Goal: Information Seeking & Learning: Learn about a topic

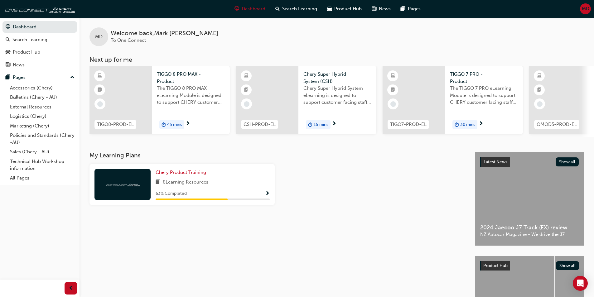
click at [314, 123] on span "15 mins" at bounding box center [321, 124] width 15 height 7
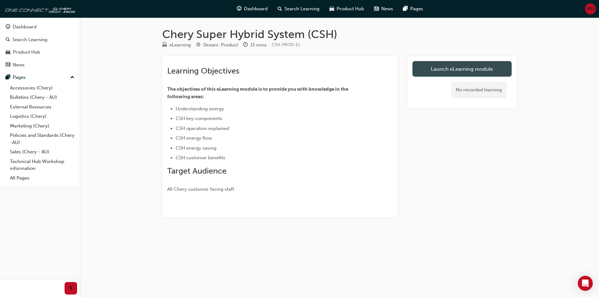
click at [457, 73] on link "Launch eLearning module" at bounding box center [461, 69] width 99 height 16
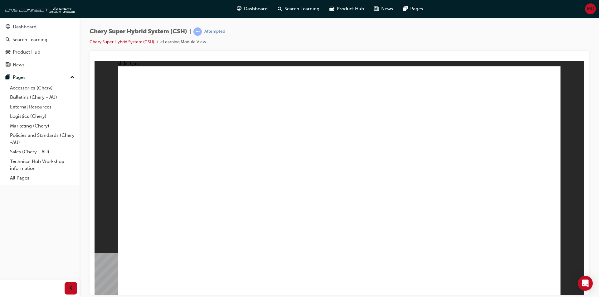
radio input "true"
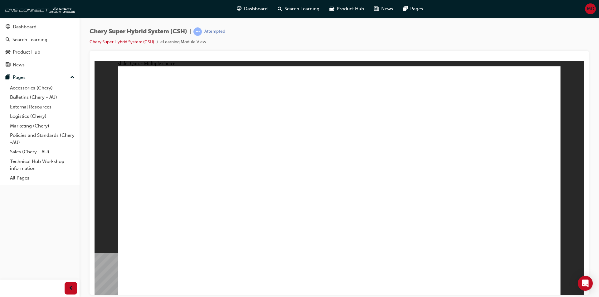
radio input "true"
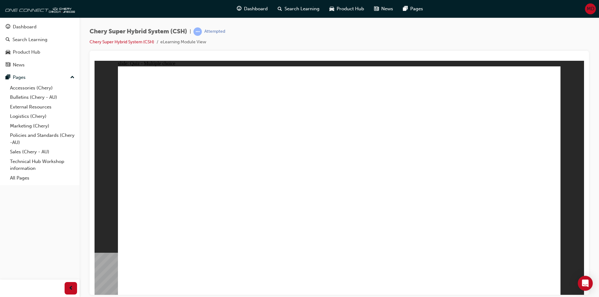
radio input "true"
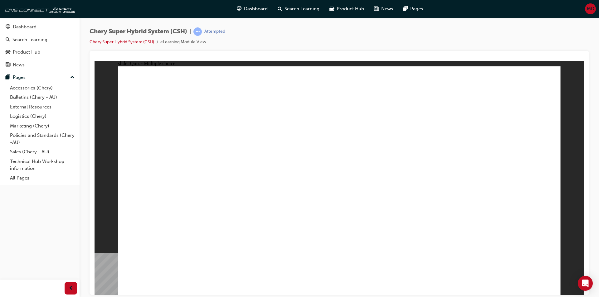
radio input "true"
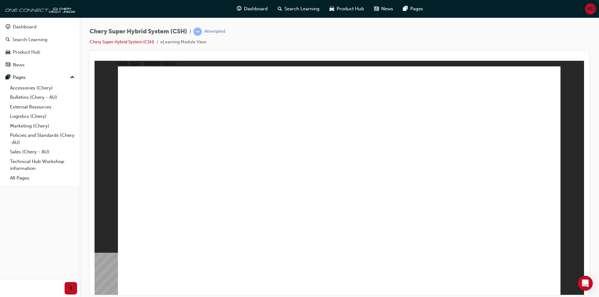
radio input "true"
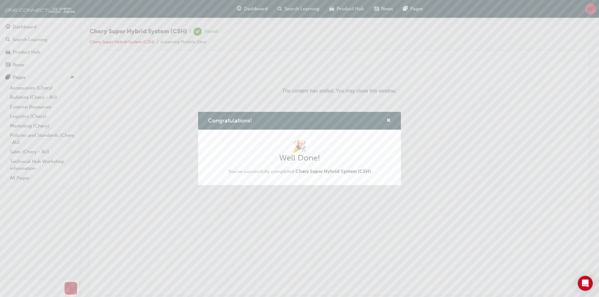
click at [21, 25] on div "Congratulations! 🎉 Well Done! You've successfully completed Chery Super Hybrid …" at bounding box center [299, 148] width 599 height 297
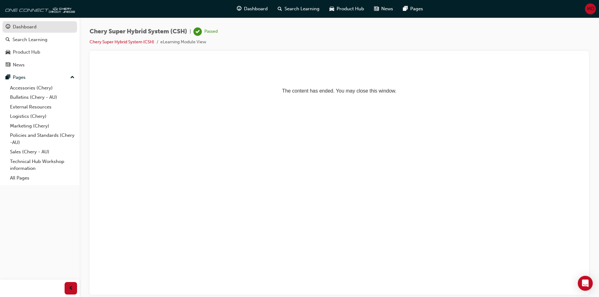
click at [23, 27] on div "Dashboard" at bounding box center [25, 26] width 24 height 7
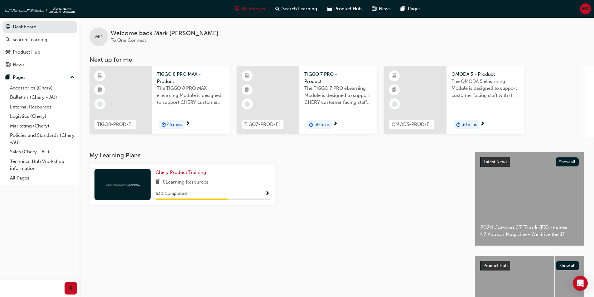
click at [266, 192] on span "Show Progress" at bounding box center [267, 194] width 5 height 6
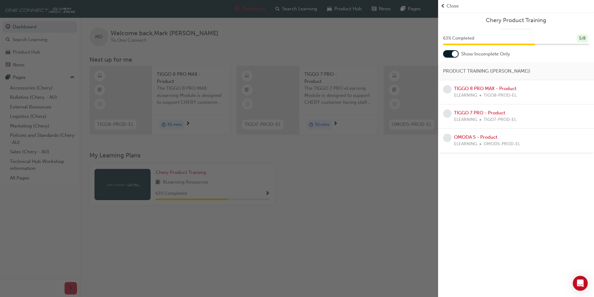
click at [331, 171] on div "button" at bounding box center [219, 148] width 438 height 297
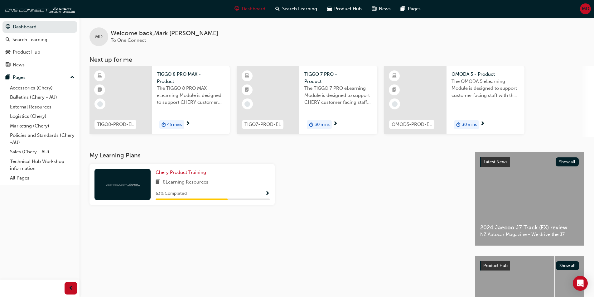
click at [324, 125] on span "30 mins" at bounding box center [322, 124] width 15 height 7
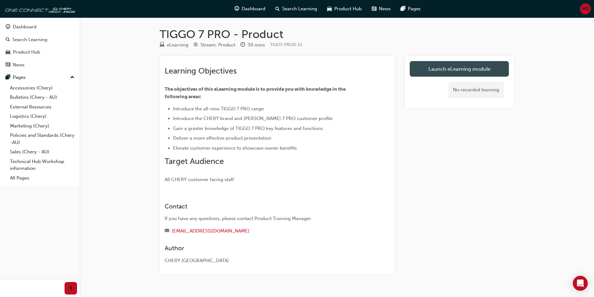
click at [475, 69] on link "Launch eLearning module" at bounding box center [459, 69] width 99 height 16
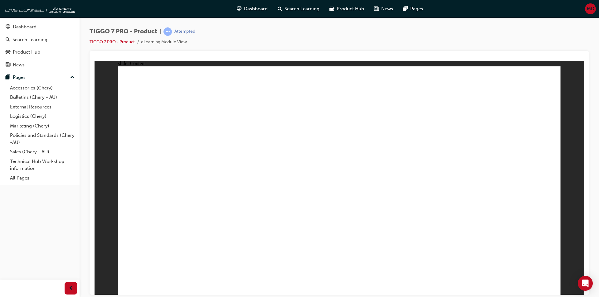
drag, startPoint x: 371, startPoint y: 143, endPoint x: 425, endPoint y: 199, distance: 77.5
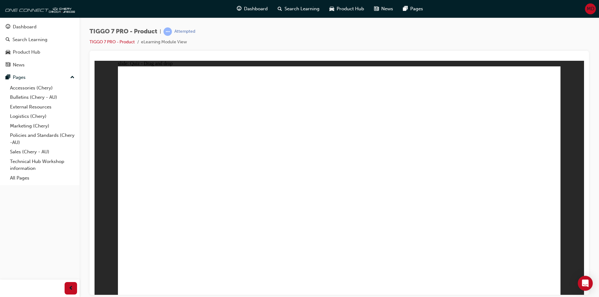
drag, startPoint x: 447, startPoint y: 142, endPoint x: 328, endPoint y: 197, distance: 131.4
drag, startPoint x: 500, startPoint y: 100, endPoint x: 258, endPoint y: 190, distance: 258.1
drag, startPoint x: 319, startPoint y: 92, endPoint x: 503, endPoint y: 196, distance: 211.8
drag, startPoint x: 413, startPoint y: 88, endPoint x: 175, endPoint y: 190, distance: 259.0
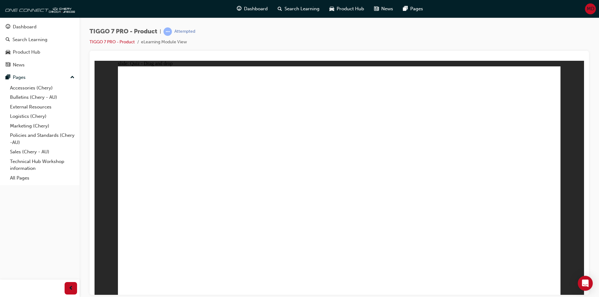
drag, startPoint x: 504, startPoint y: 127, endPoint x: 370, endPoint y: 243, distance: 178.0
drag, startPoint x: 353, startPoint y: 125, endPoint x: 191, endPoint y: 223, distance: 189.3
drag, startPoint x: 408, startPoint y: 128, endPoint x: 163, endPoint y: 253, distance: 274.7
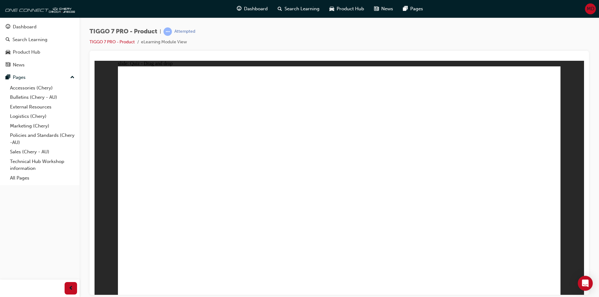
click at [21, 28] on div "Dashboard" at bounding box center [25, 26] width 24 height 7
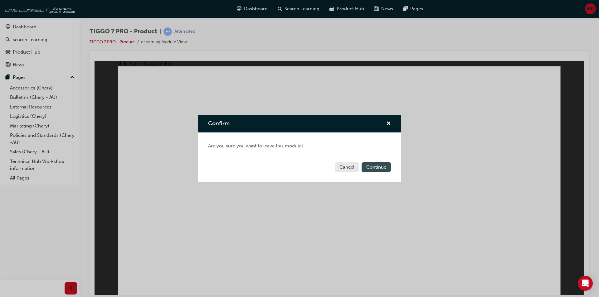
click at [376, 168] on button "Continue" at bounding box center [376, 167] width 29 height 10
